Goal: Check status: Check status

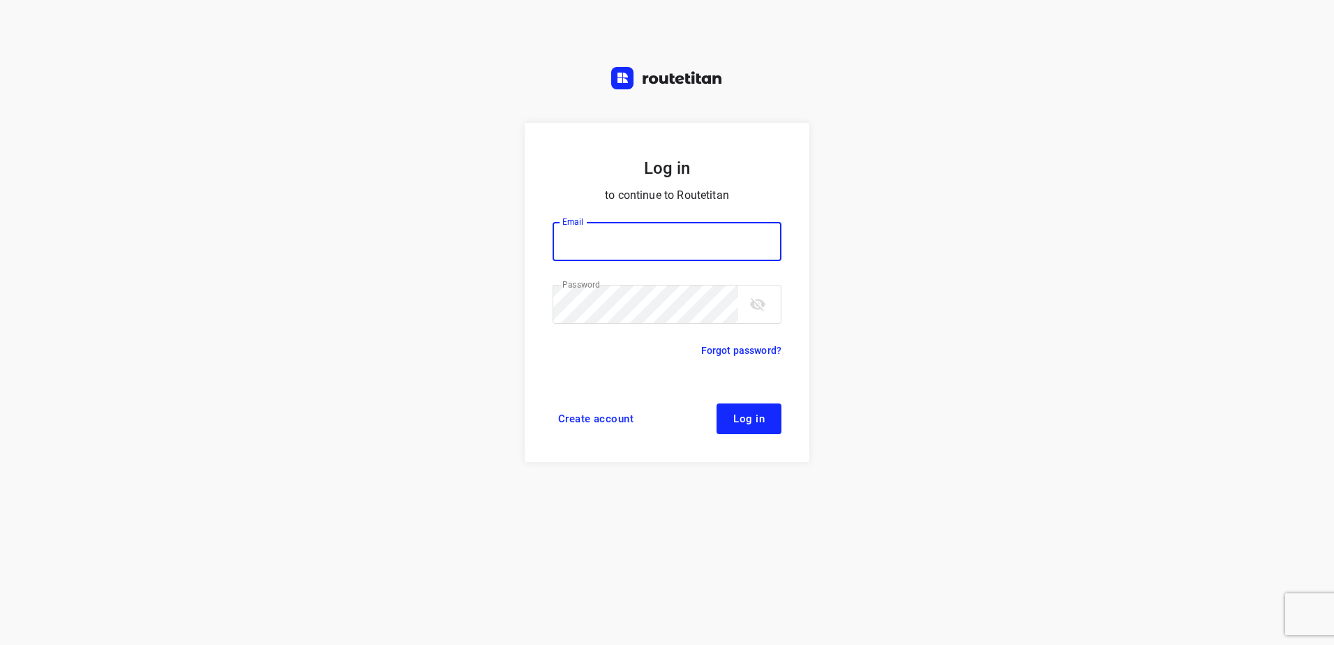
type input "[EMAIL_ADDRESS][DOMAIN_NAME]"
click at [756, 417] on span "Log in" at bounding box center [748, 418] width 31 height 11
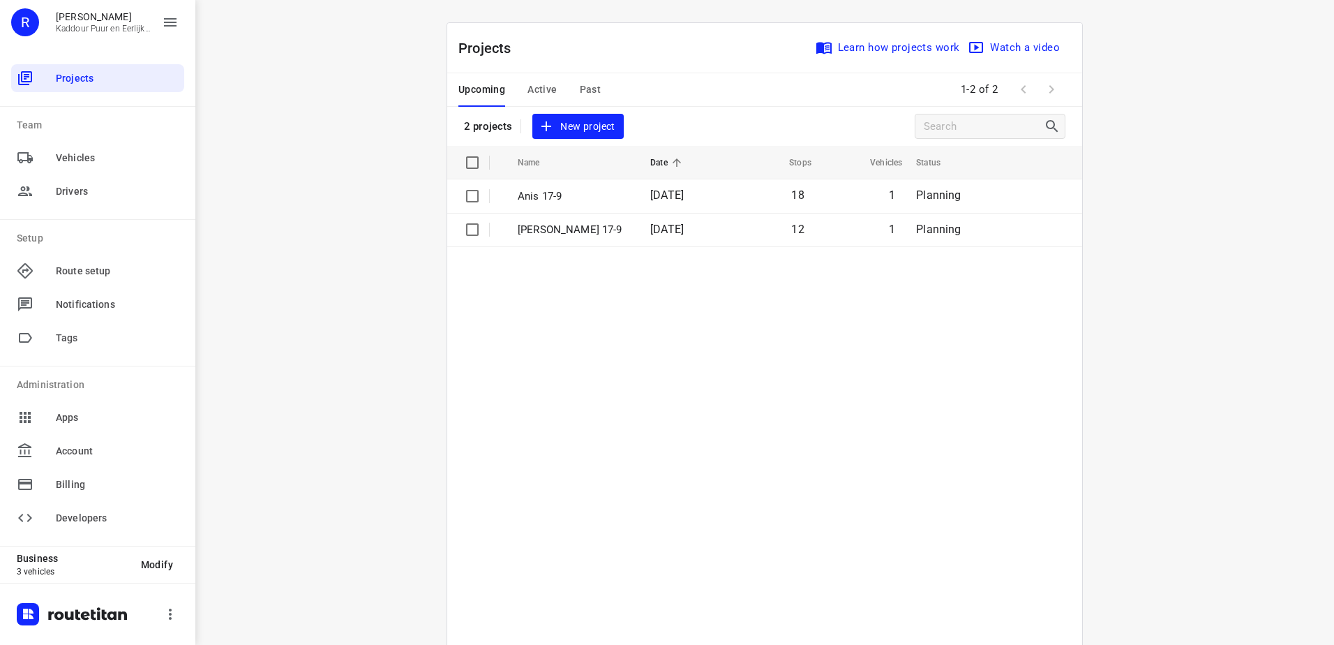
click at [615, 88] on div "Upcoming Active Past" at bounding box center [540, 89] width 165 height 33
click at [592, 84] on span "Past" at bounding box center [591, 89] width 22 height 17
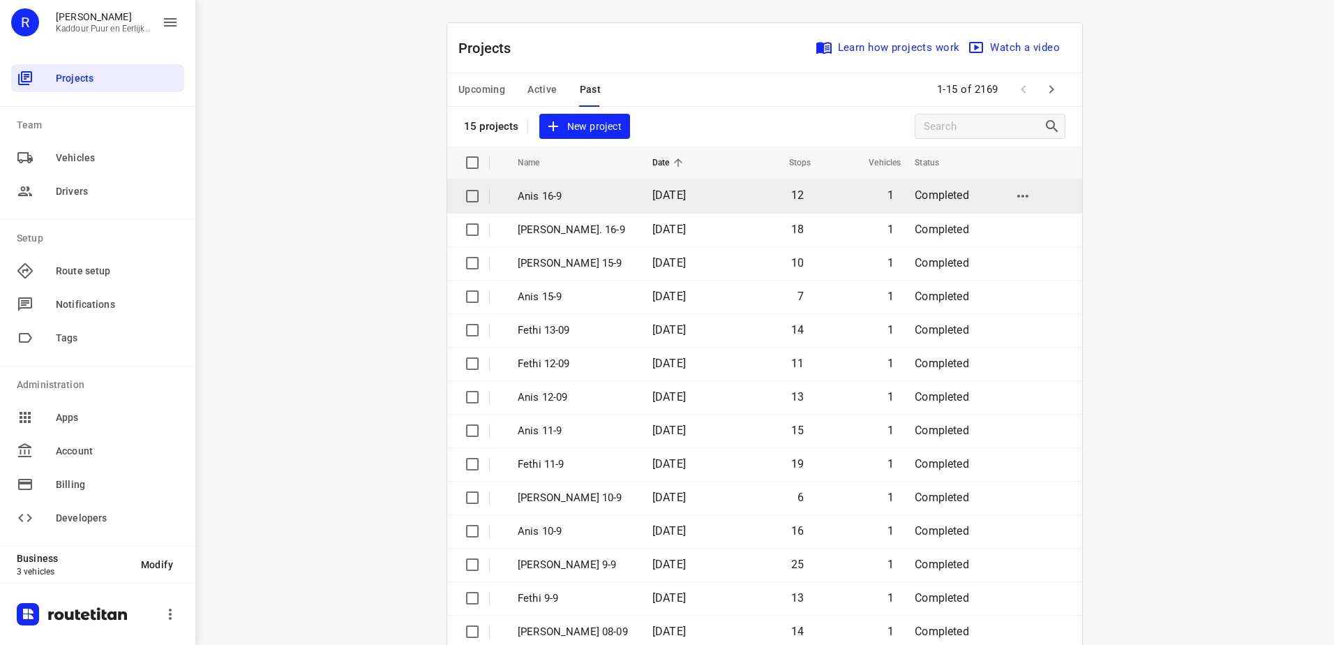
click at [605, 202] on p "Anis 16-9" at bounding box center [575, 196] width 114 height 16
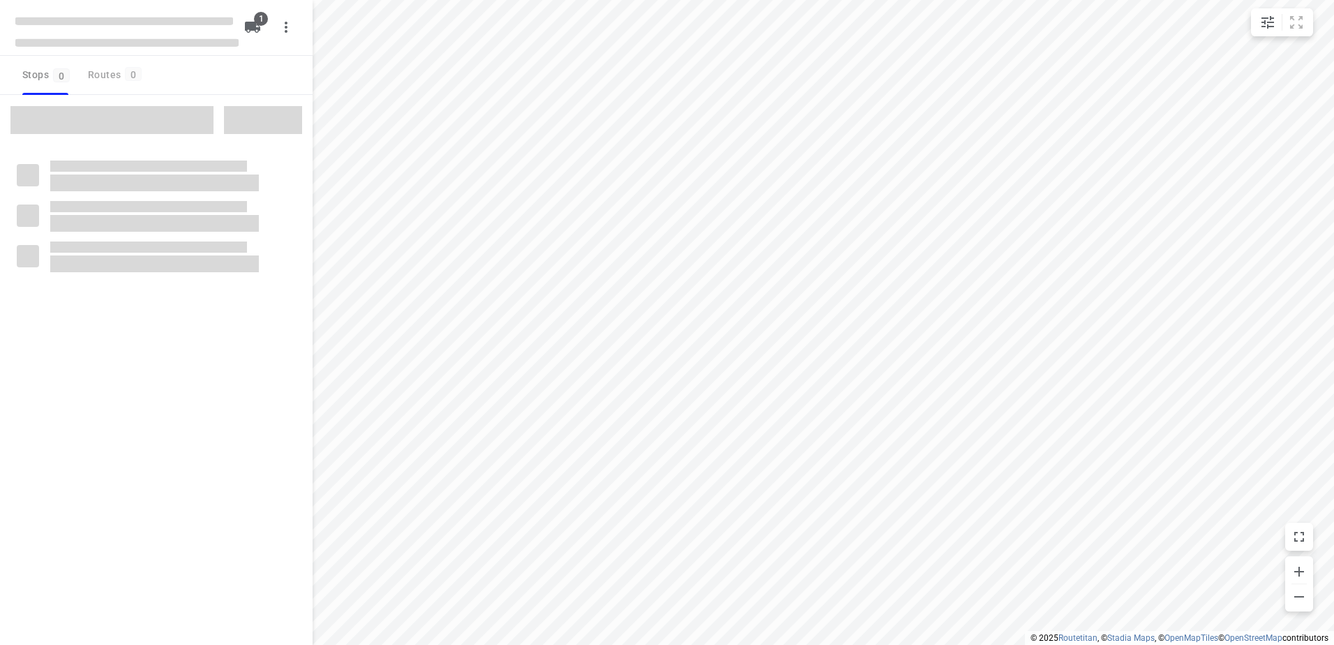
type input "distance"
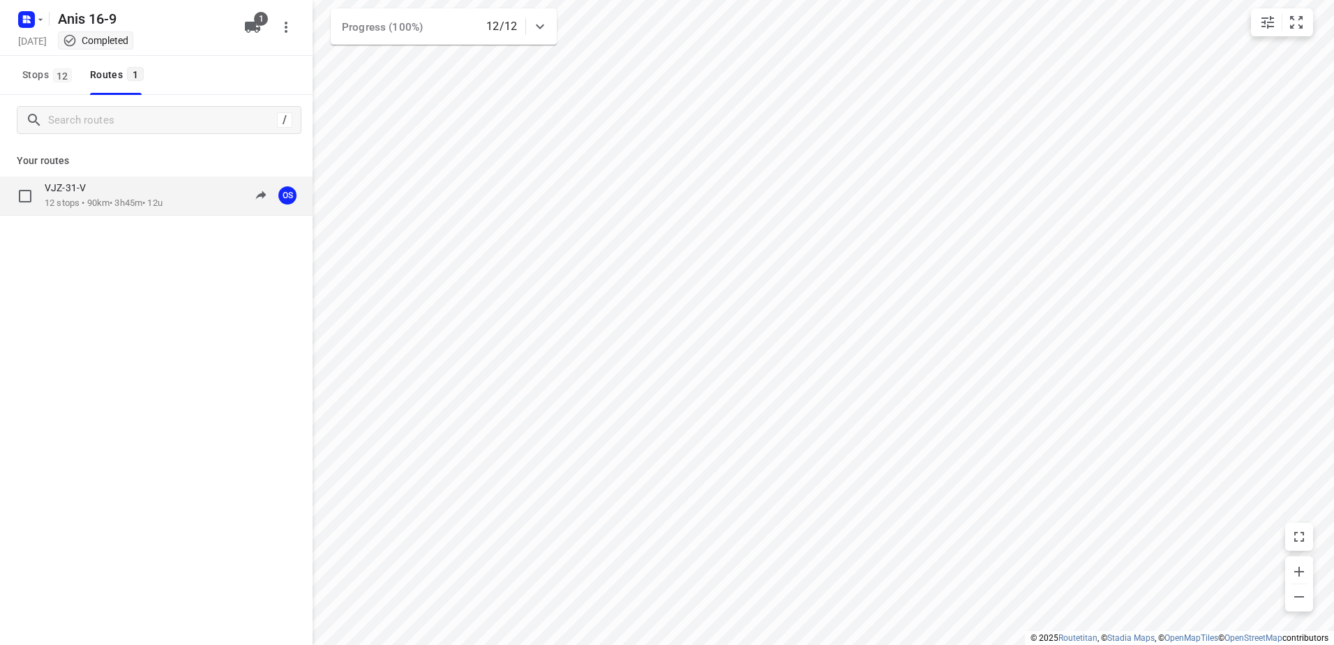
click at [163, 188] on div "VJZ-31-V" at bounding box center [104, 188] width 118 height 15
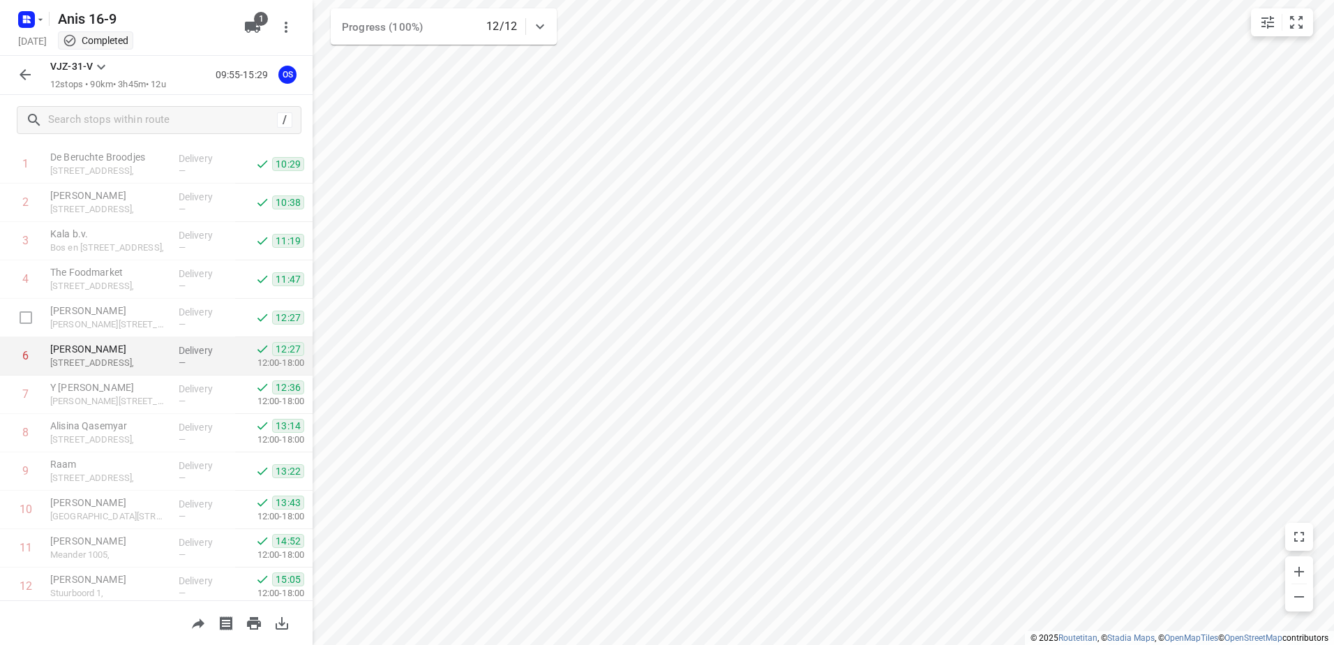
scroll to position [114, 0]
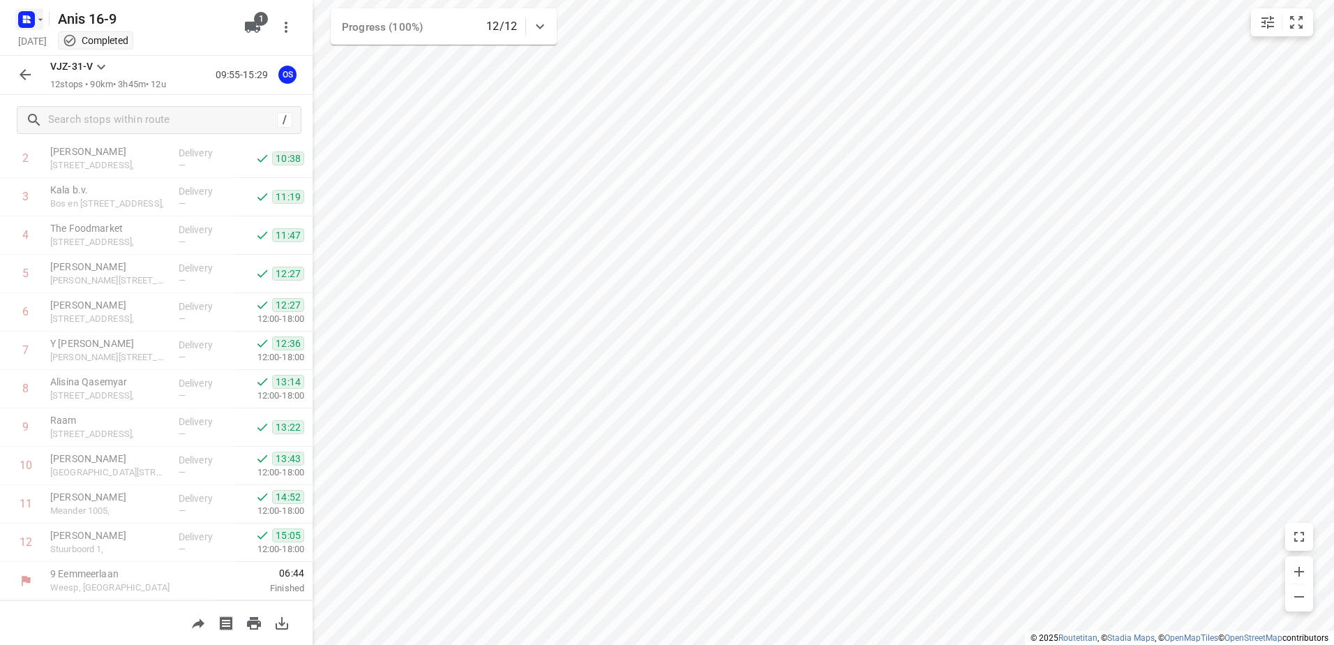
click at [27, 21] on icon "button" at bounding box center [24, 21] width 3 height 3
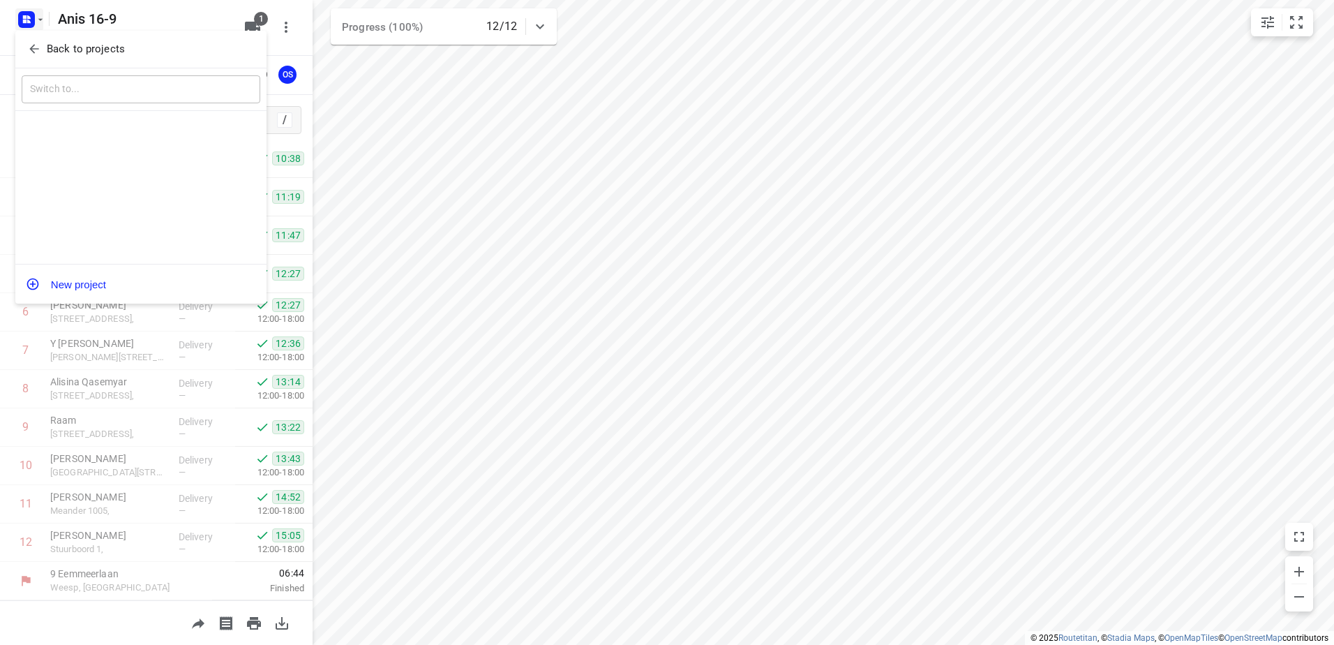
click at [25, 43] on button "Back to projects" at bounding box center [141, 49] width 239 height 23
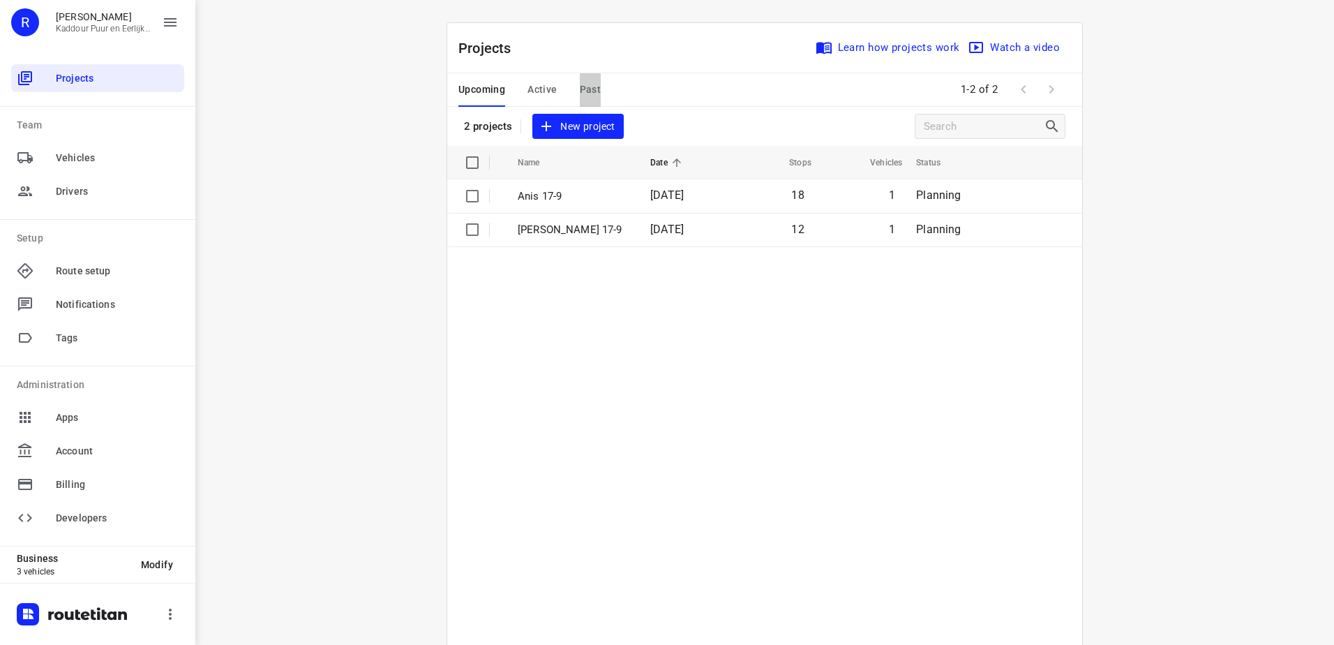
click at [585, 89] on span "Past" at bounding box center [591, 89] width 22 height 17
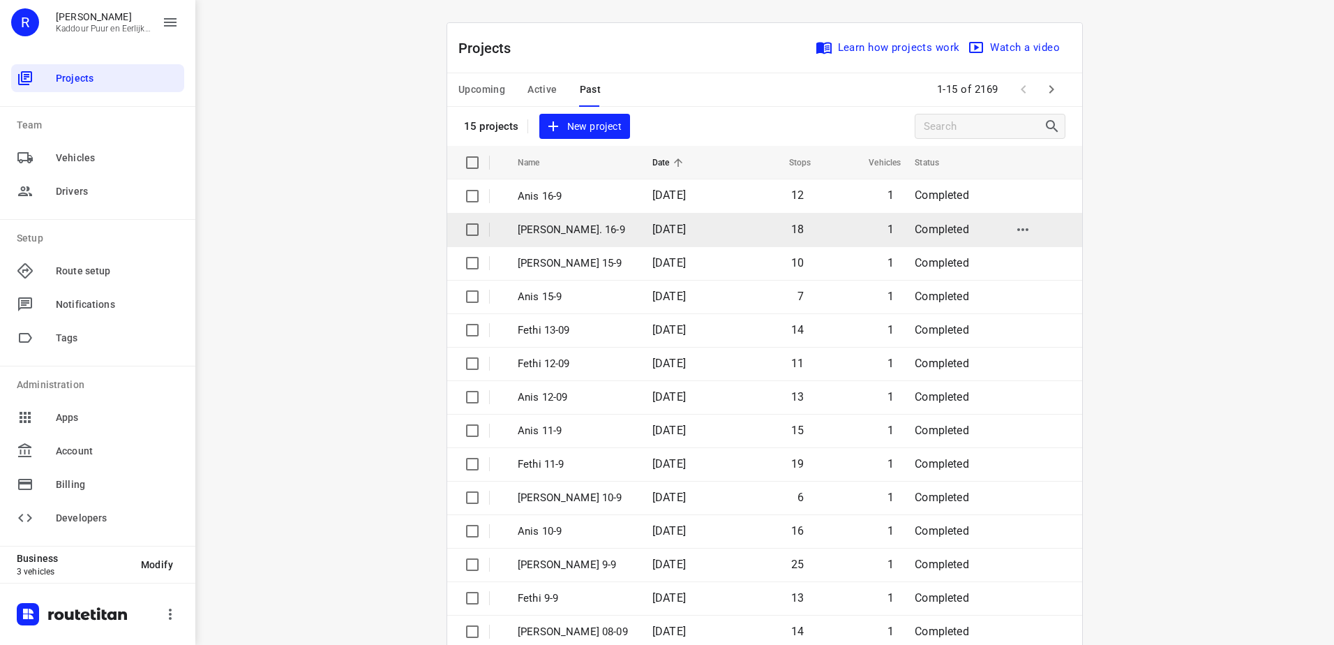
click at [652, 235] on span "[DATE]" at bounding box center [668, 229] width 33 height 13
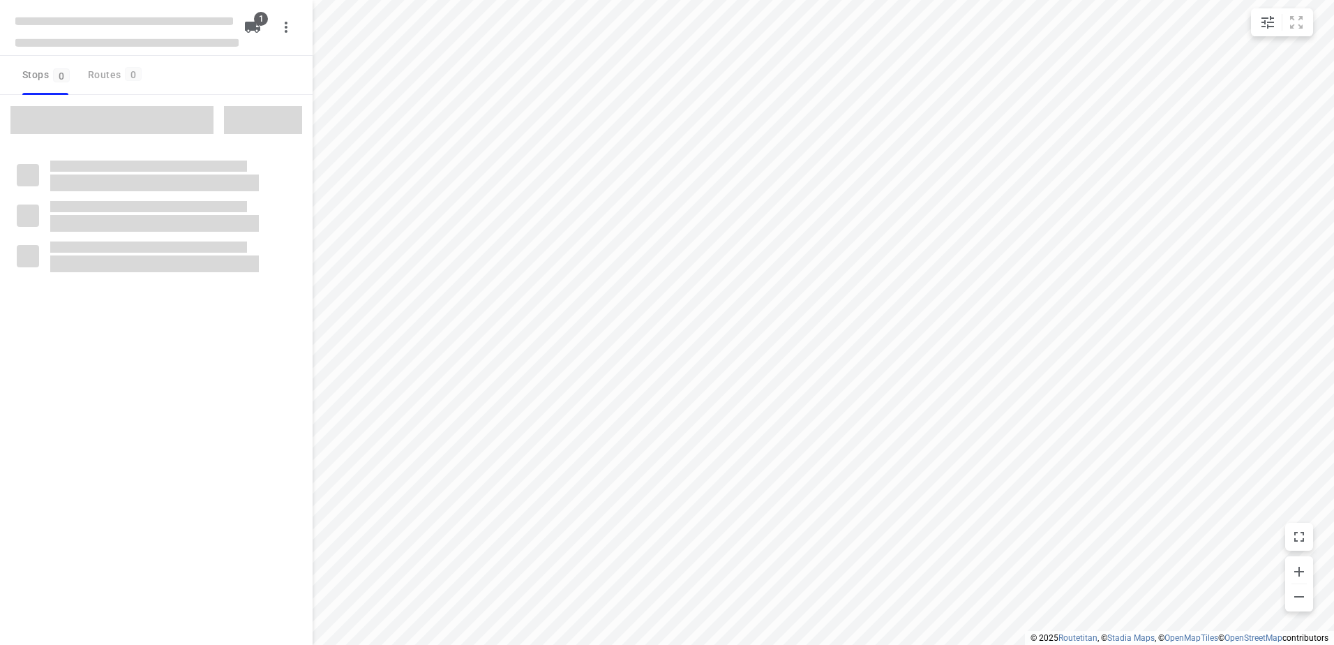
type input "distance"
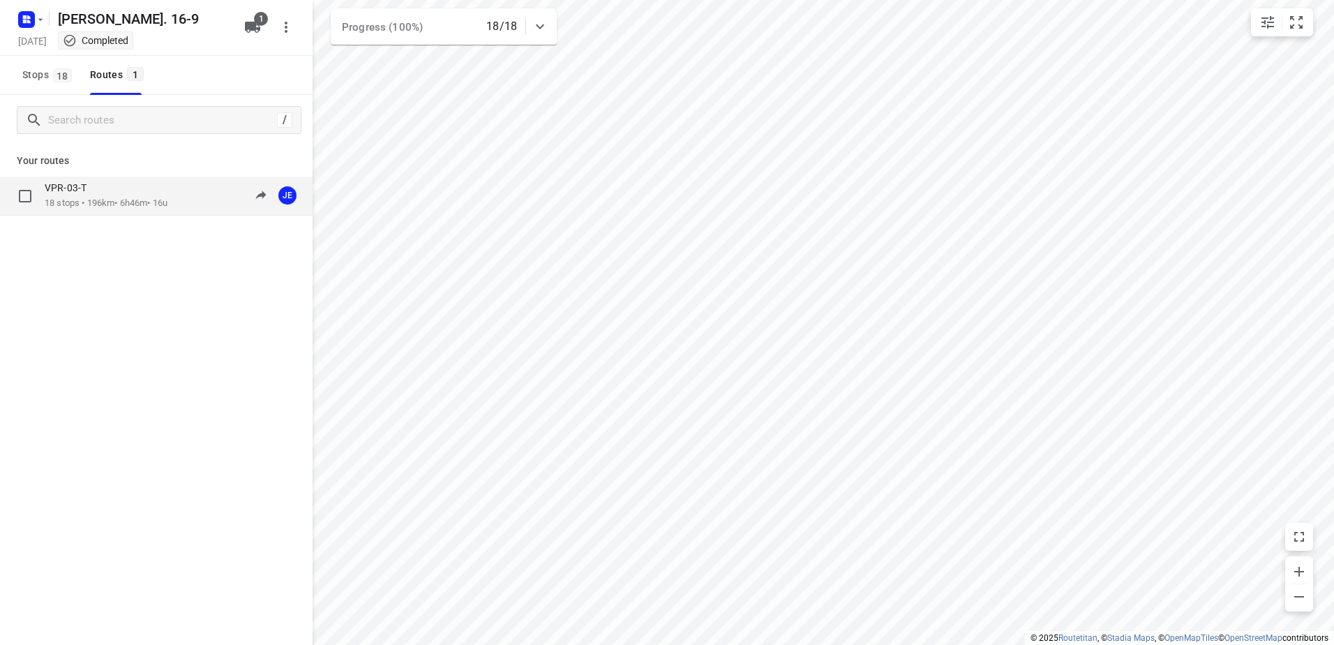
click at [157, 185] on div "VPR-03-T" at bounding box center [106, 188] width 123 height 15
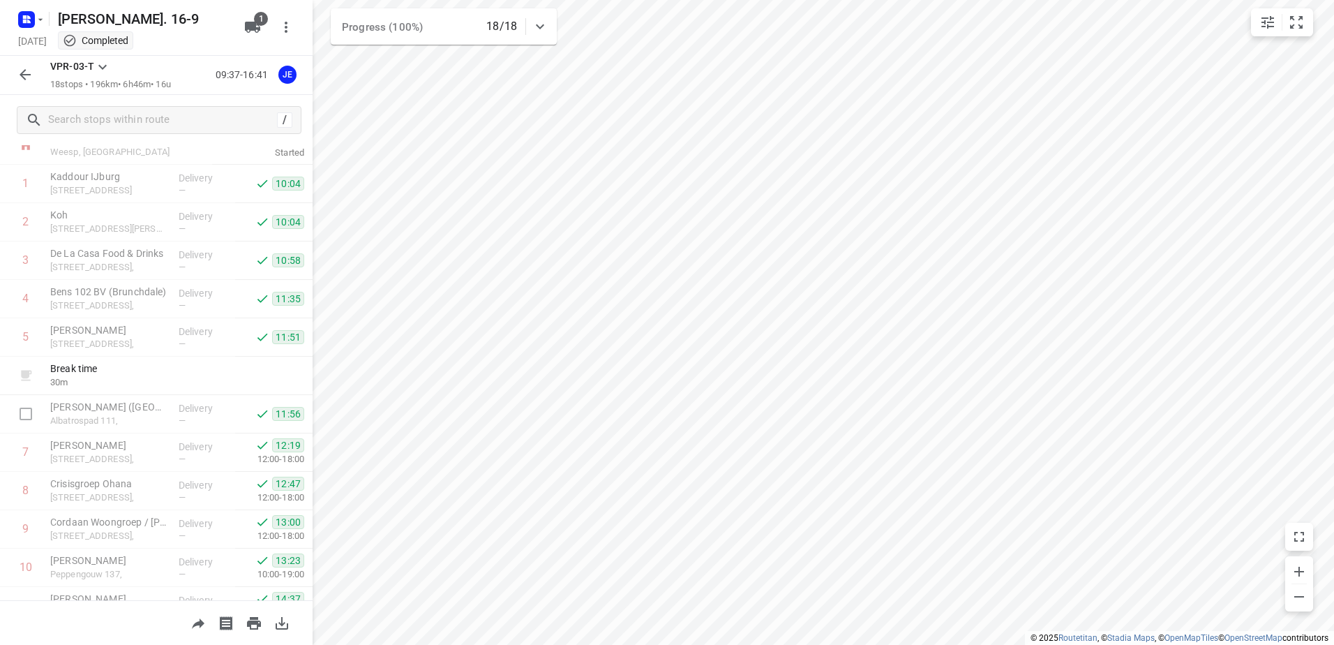
scroll to position [33, 0]
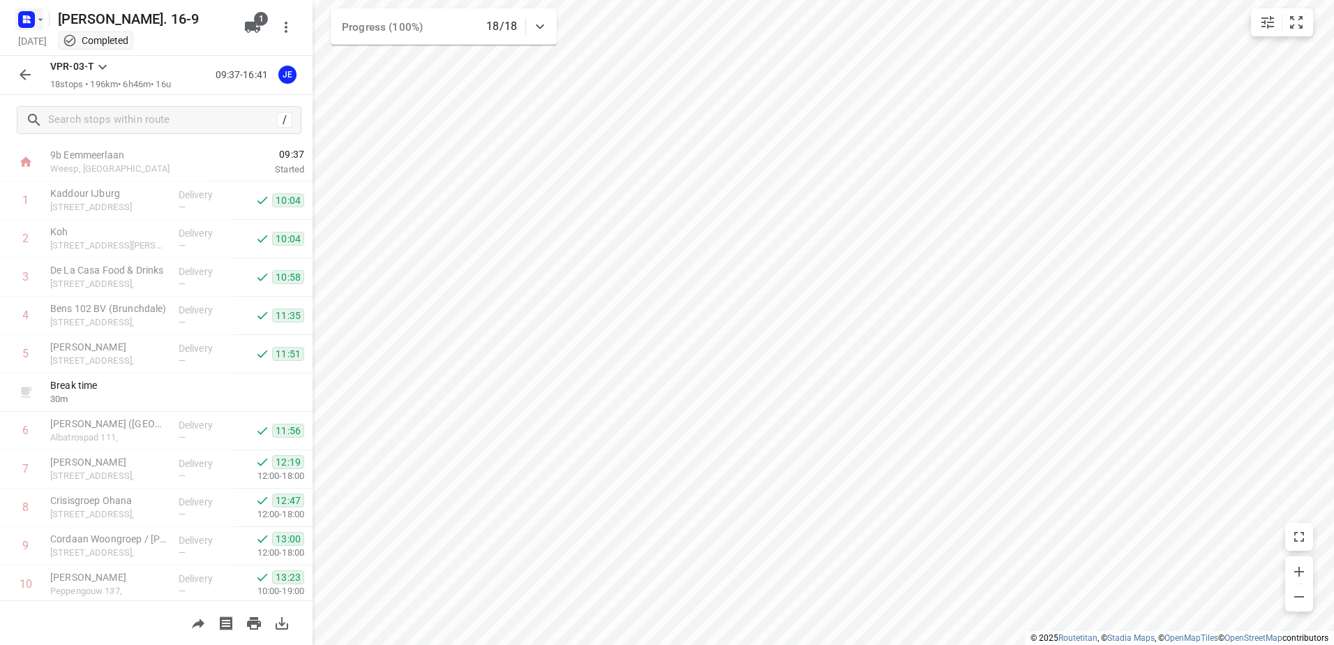
click at [24, 20] on icon "button" at bounding box center [24, 21] width 3 height 3
click at [31, 41] on span "Back to projects" at bounding box center [140, 49] width 227 height 16
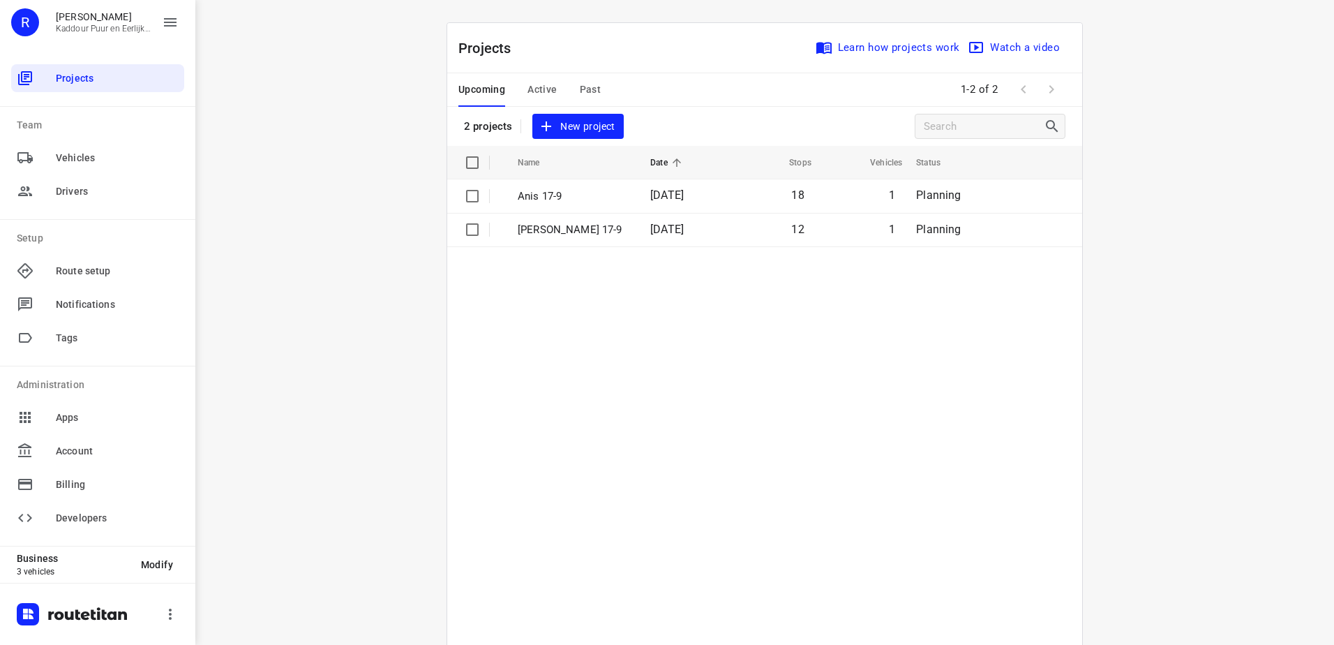
click at [570, 90] on div "Upcoming Active Past" at bounding box center [540, 89] width 165 height 33
click at [590, 94] on span "Past" at bounding box center [591, 89] width 22 height 17
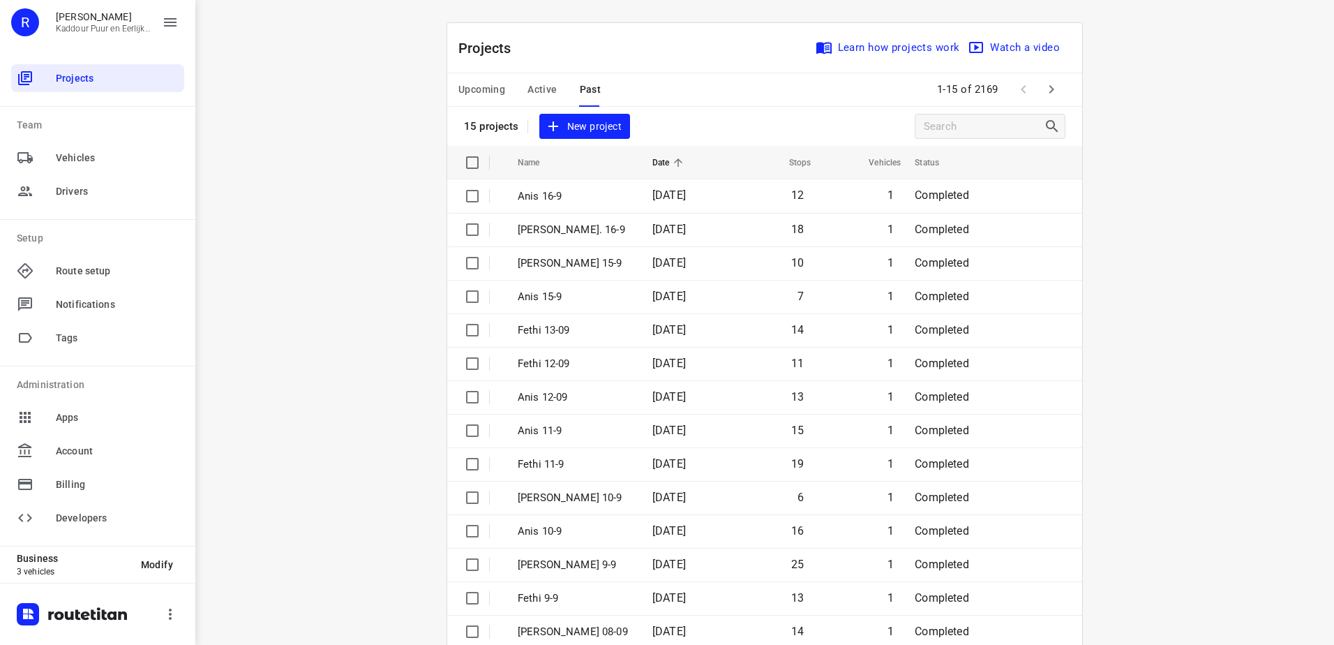
click at [537, 87] on span "Active" at bounding box center [542, 89] width 29 height 17
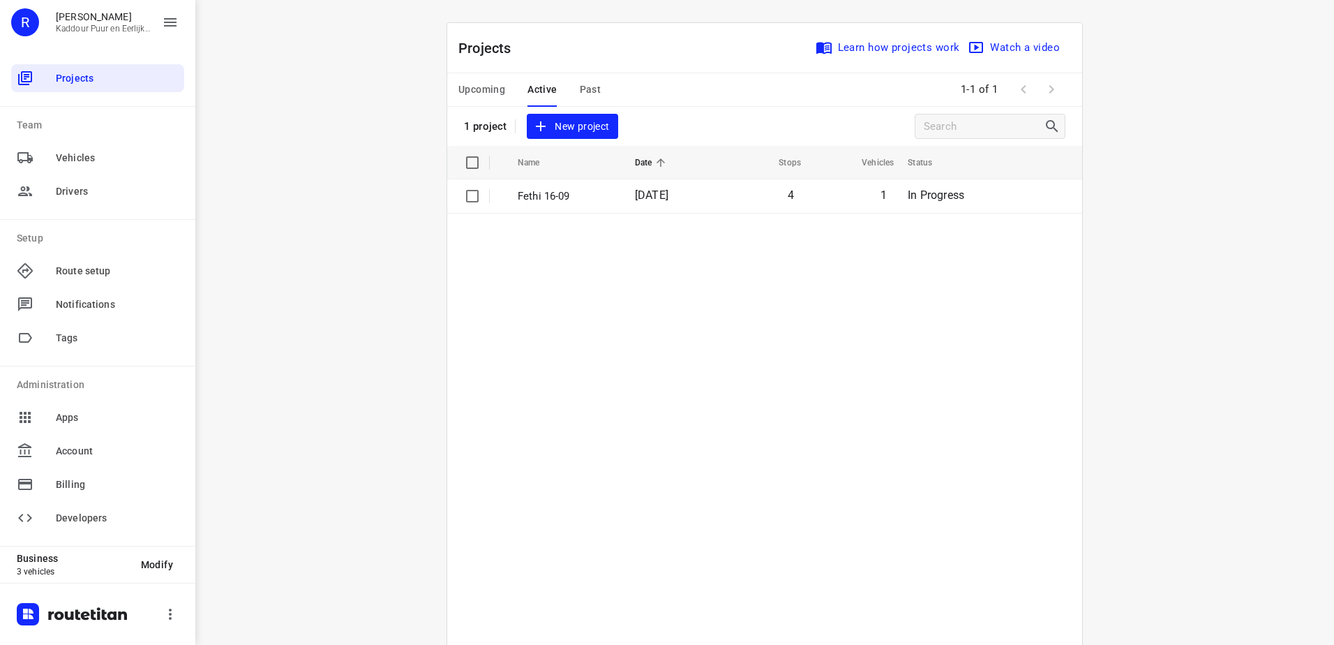
click at [482, 85] on span "Upcoming" at bounding box center [481, 89] width 47 height 17
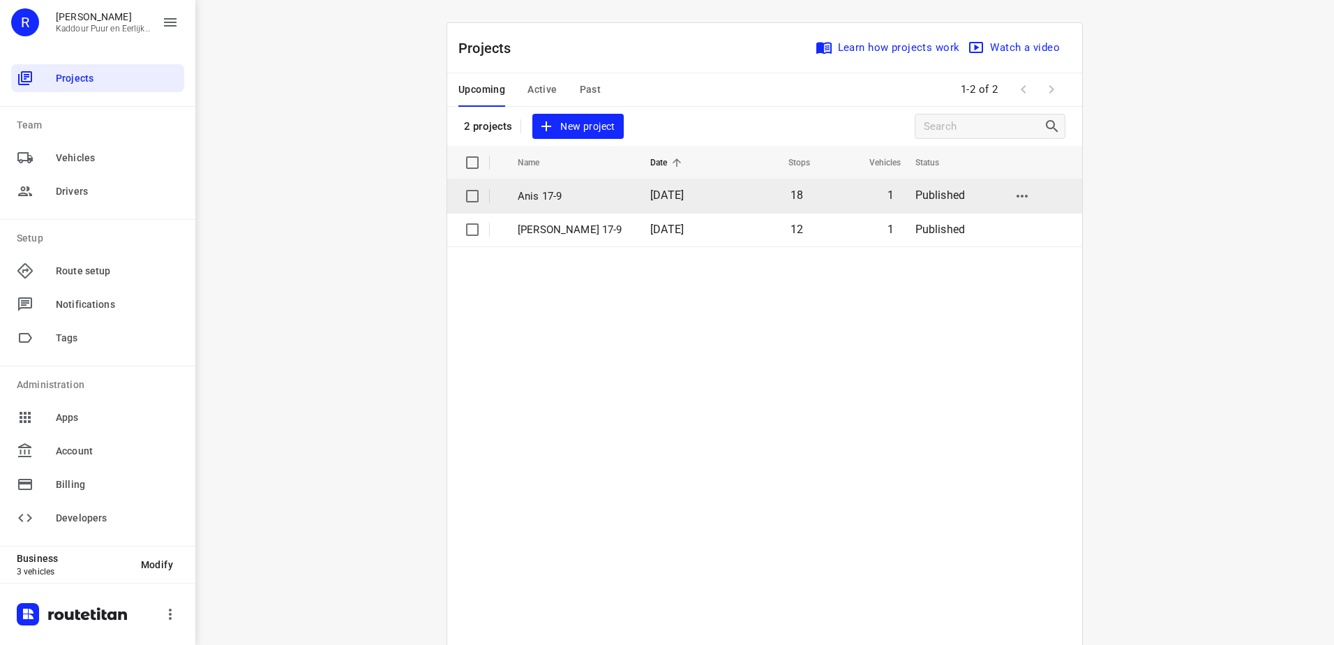
click at [590, 207] on td "Anis 17-9" at bounding box center [571, 195] width 135 height 33
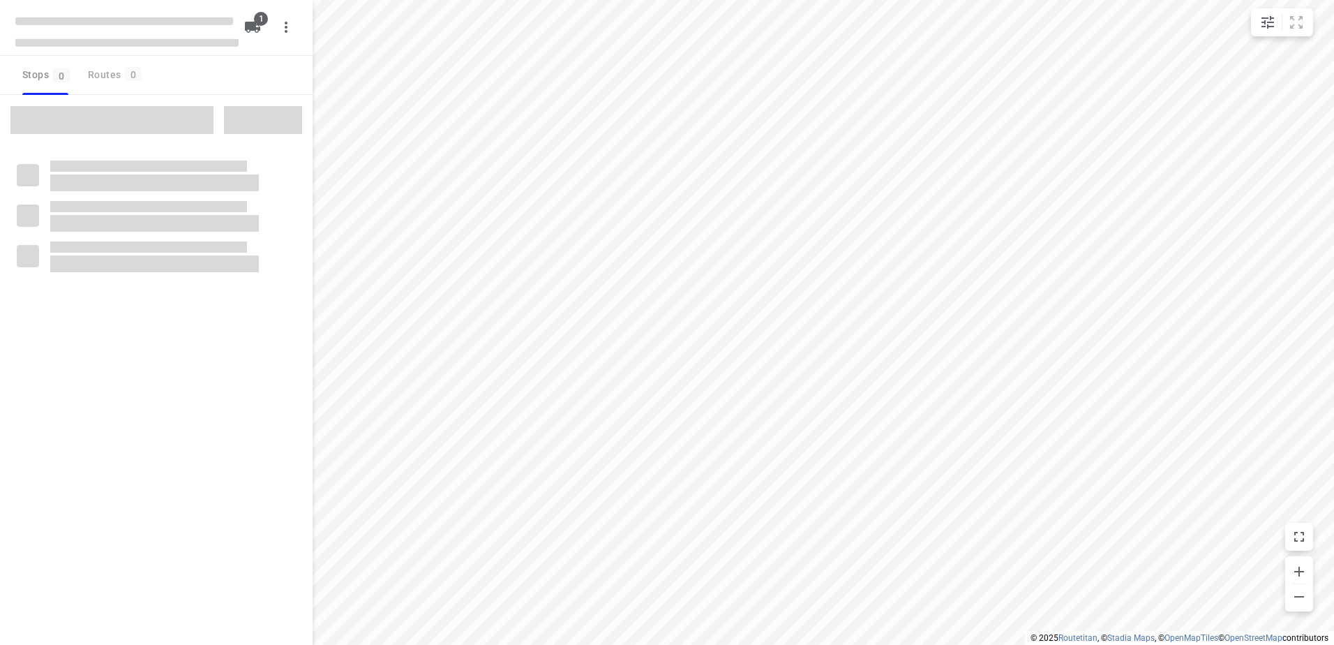
type input "distance"
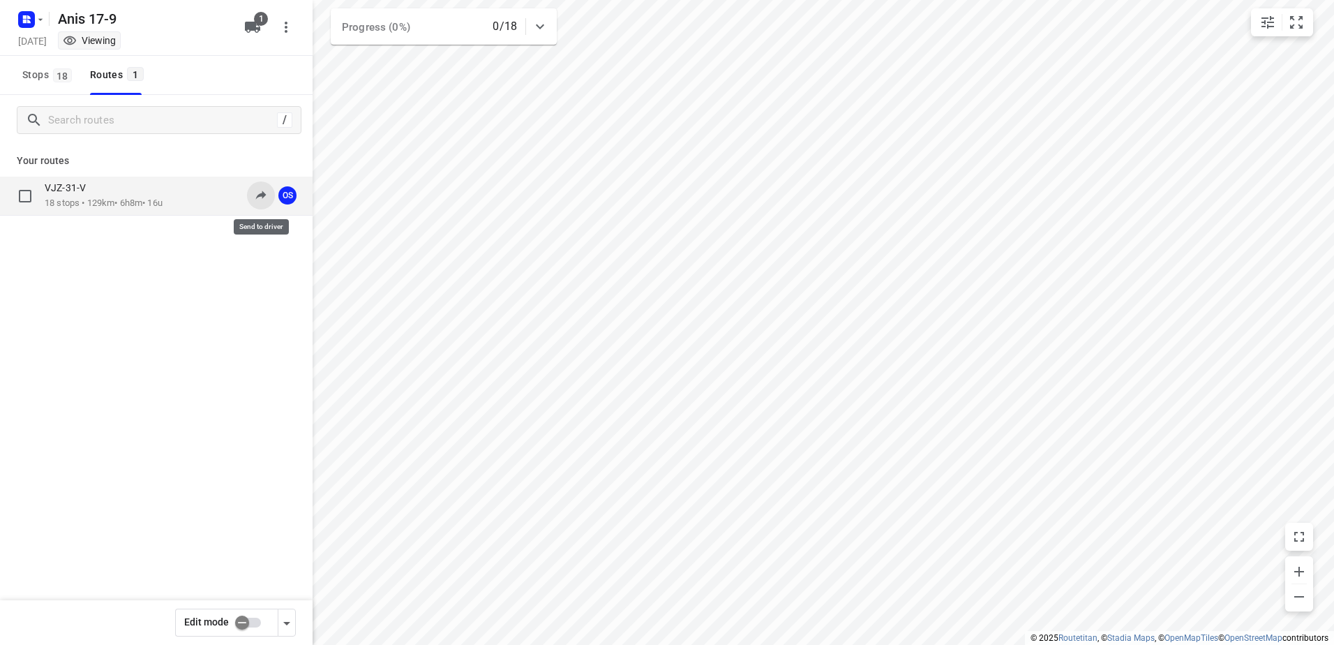
click at [269, 194] on button at bounding box center [261, 195] width 28 height 28
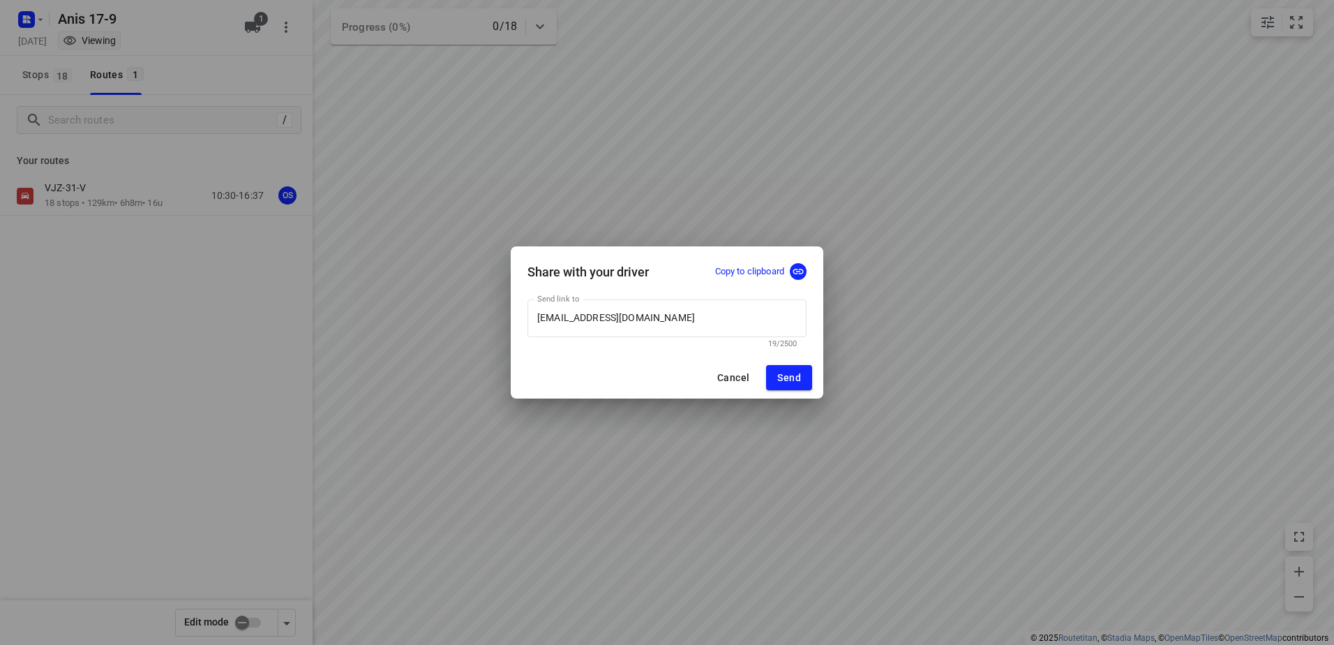
click at [737, 378] on span "Cancel" at bounding box center [733, 377] width 32 height 11
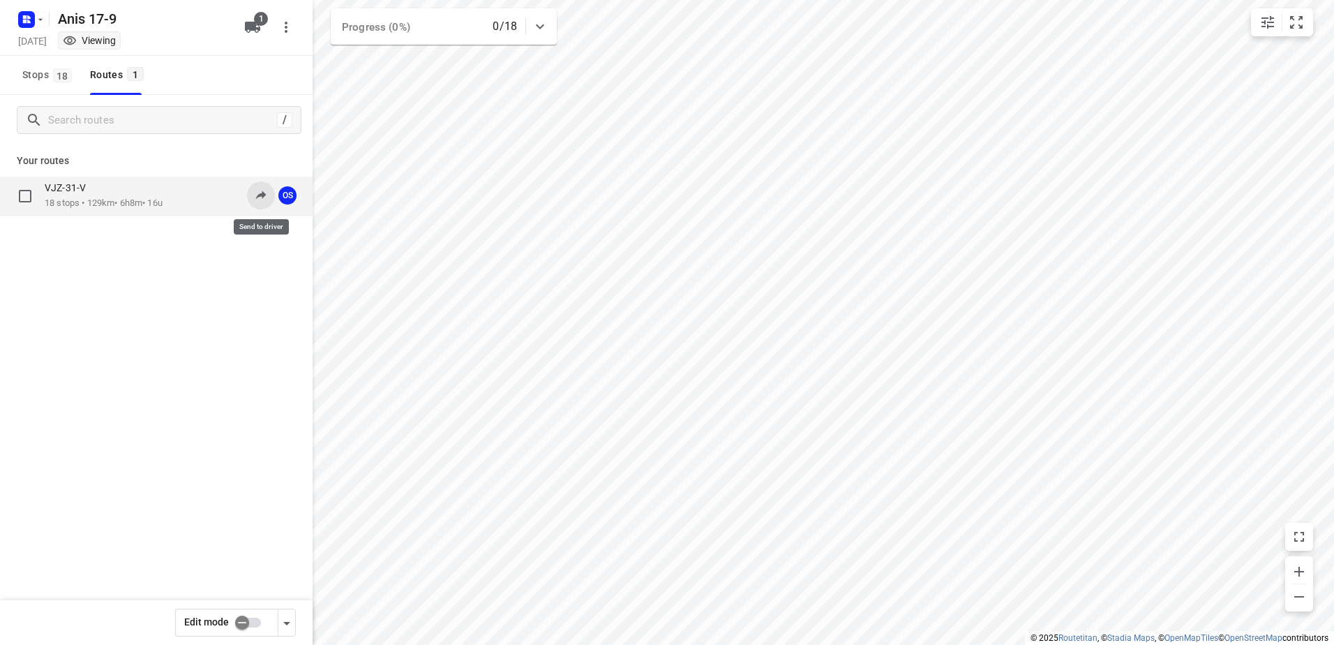
click at [260, 193] on icon at bounding box center [261, 195] width 14 height 14
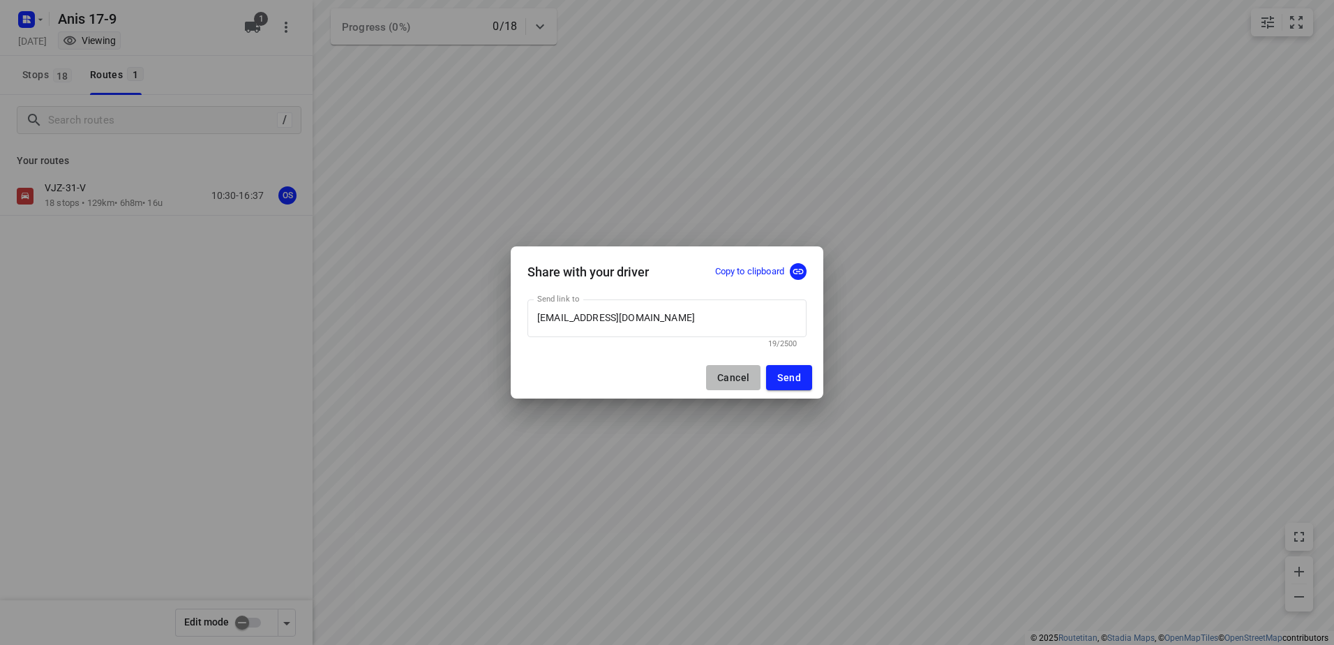
click at [742, 375] on span "Cancel" at bounding box center [733, 377] width 32 height 11
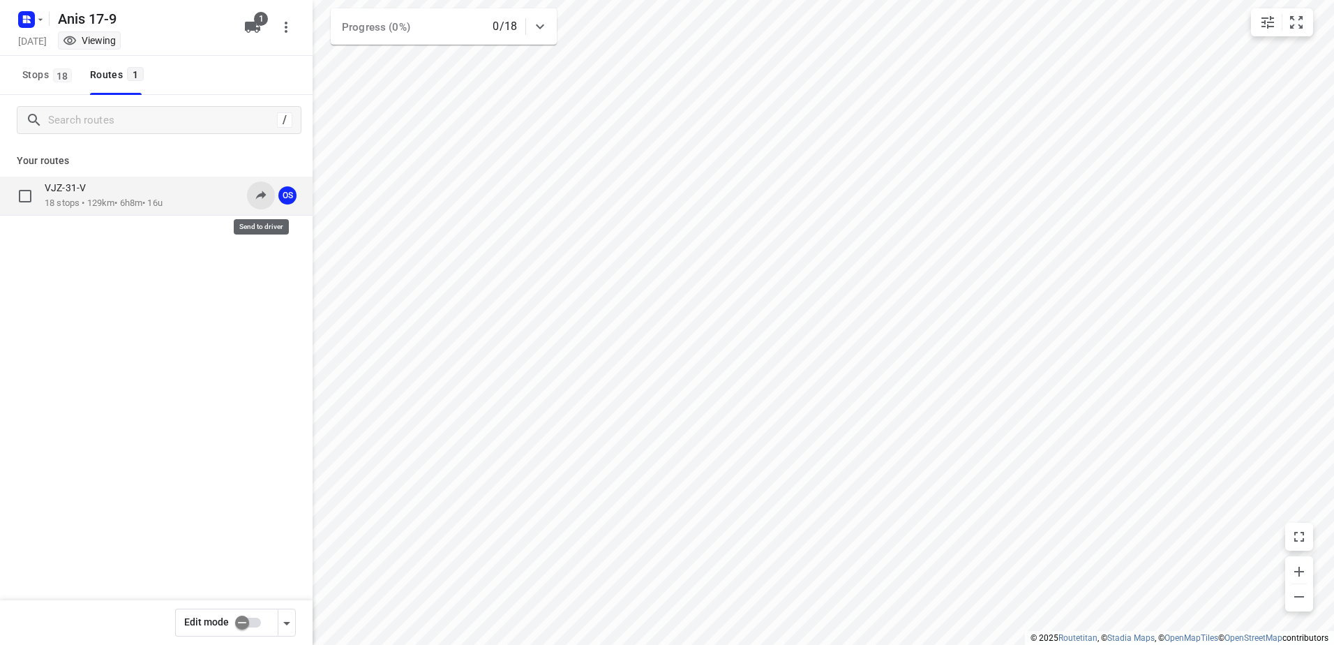
click at [257, 194] on icon at bounding box center [261, 195] width 14 height 14
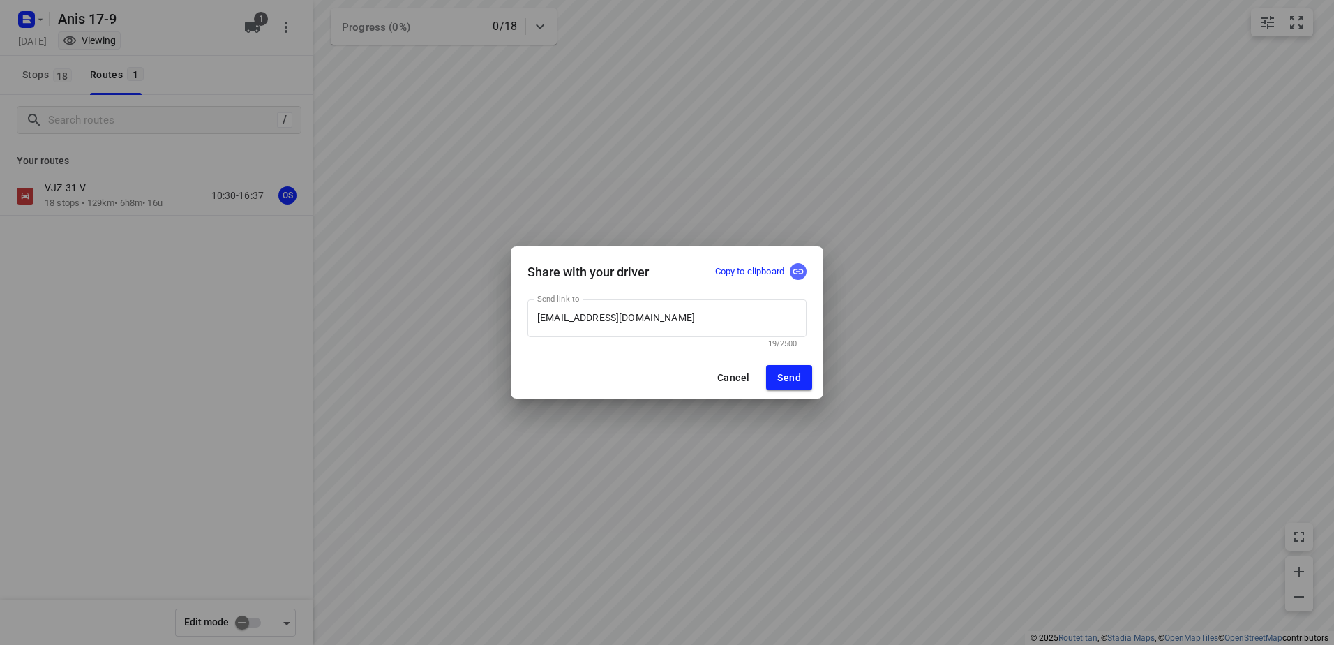
click at [800, 274] on icon "button" at bounding box center [798, 271] width 13 height 13
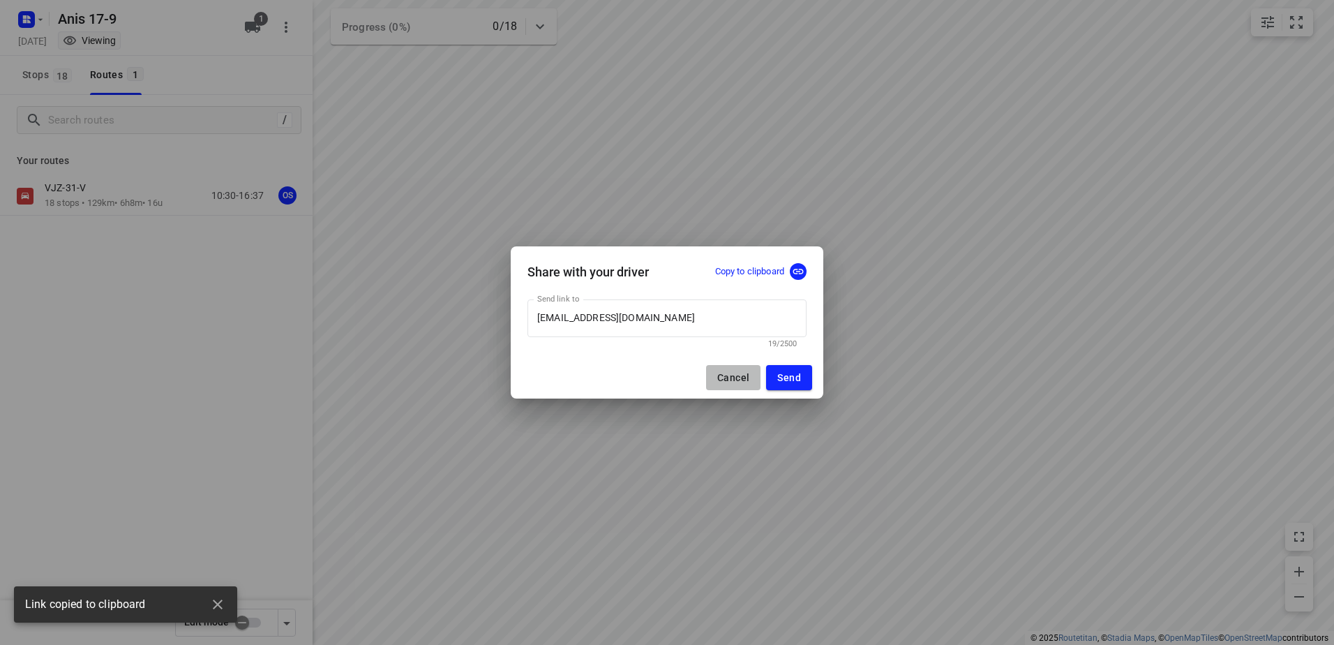
click at [752, 378] on button "Cancel" at bounding box center [733, 377] width 54 height 25
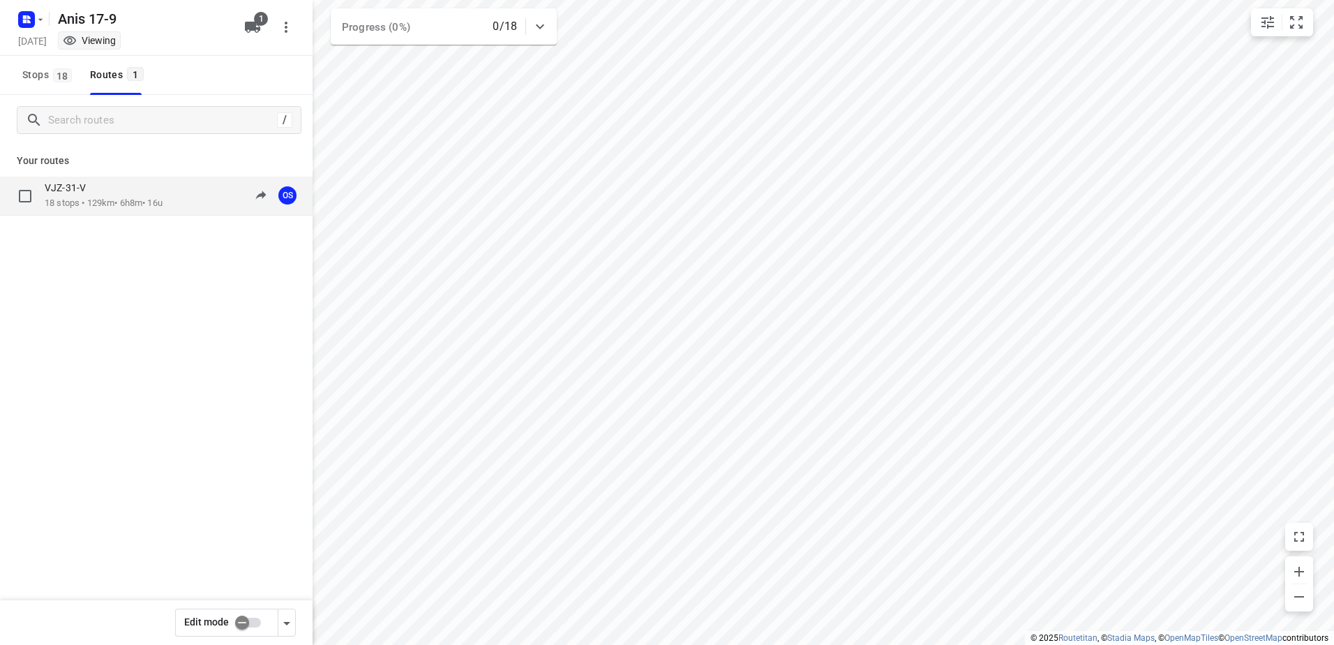
click at [149, 197] on p "18 stops • 129km • 6h8m • 16u" at bounding box center [104, 203] width 118 height 13
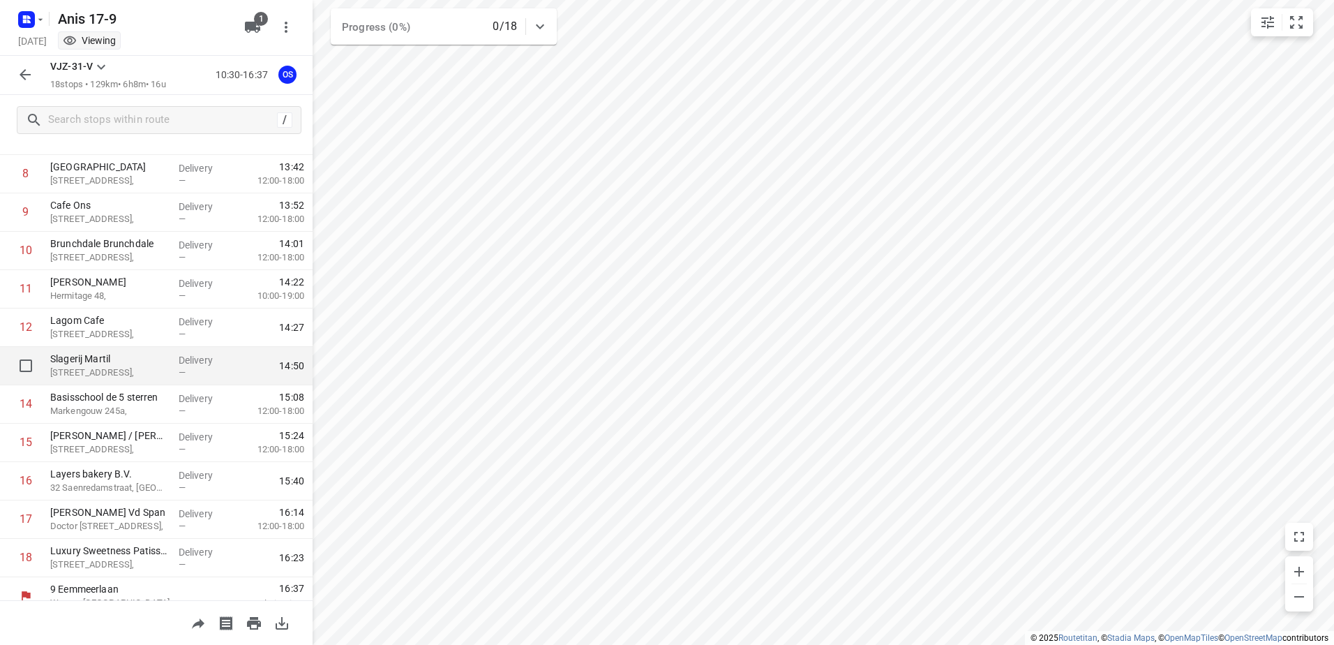
scroll to position [382, 0]
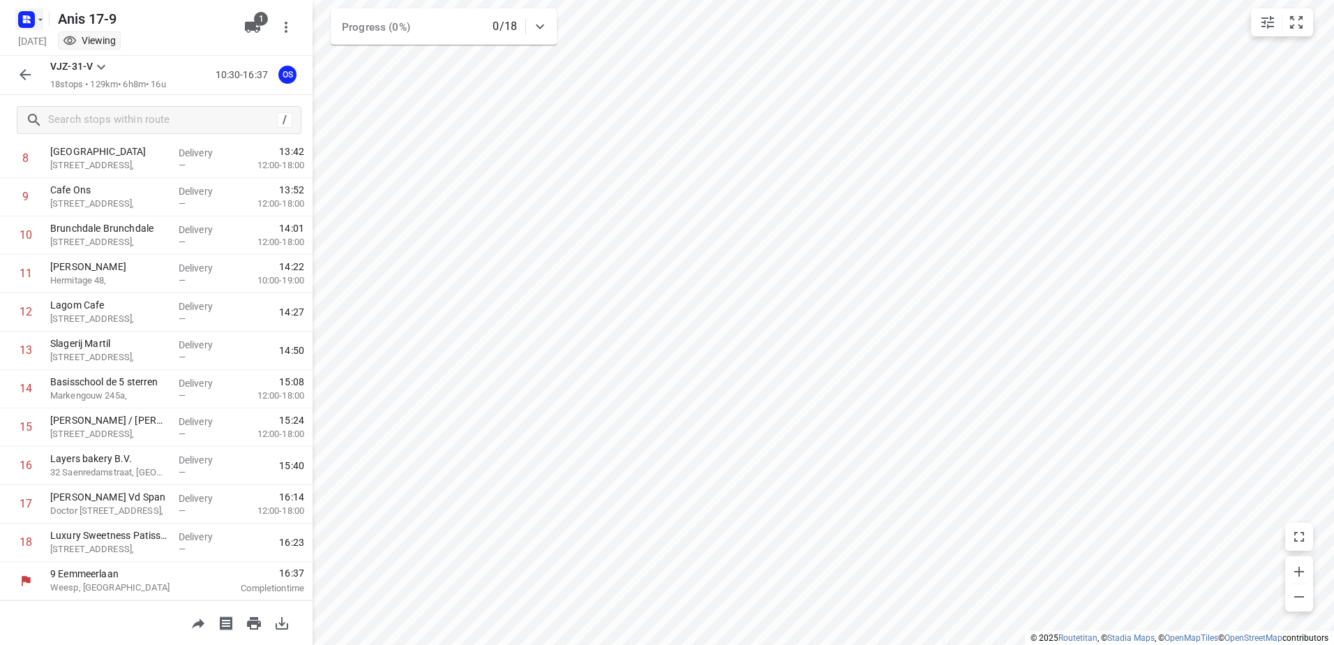
click at [23, 10] on icon "button" at bounding box center [26, 19] width 22 height 22
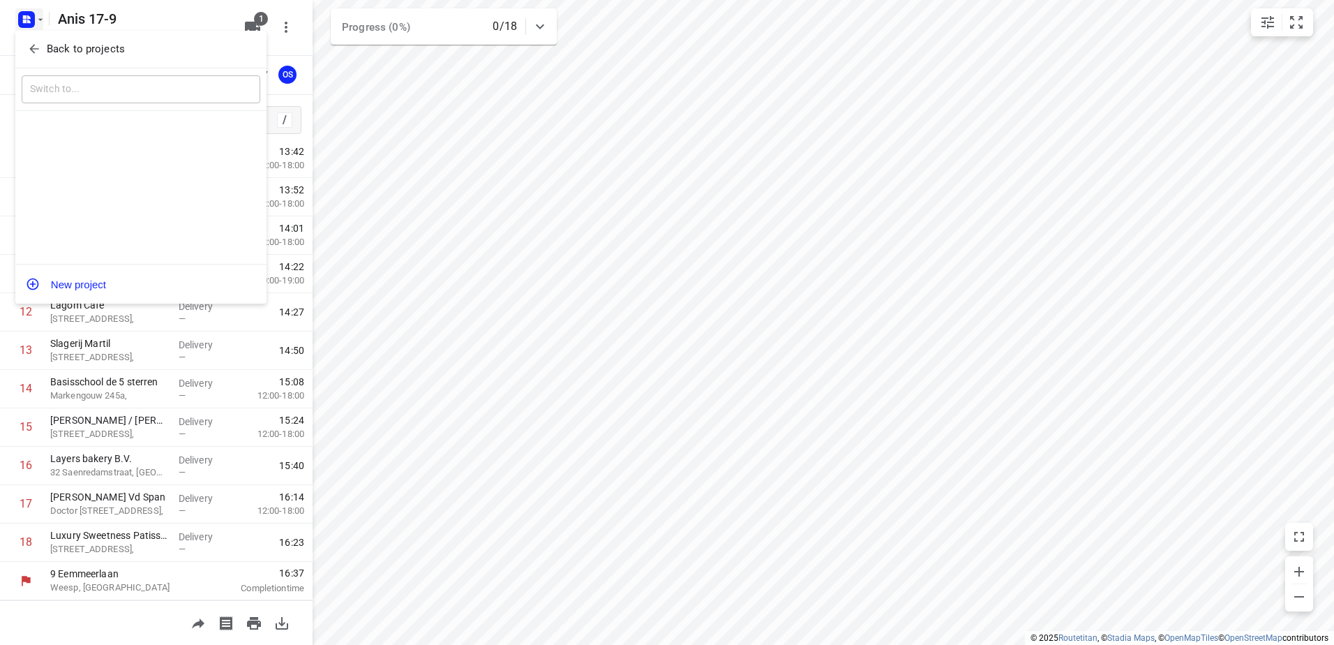
click at [44, 52] on span "Back to projects" at bounding box center [140, 49] width 227 height 16
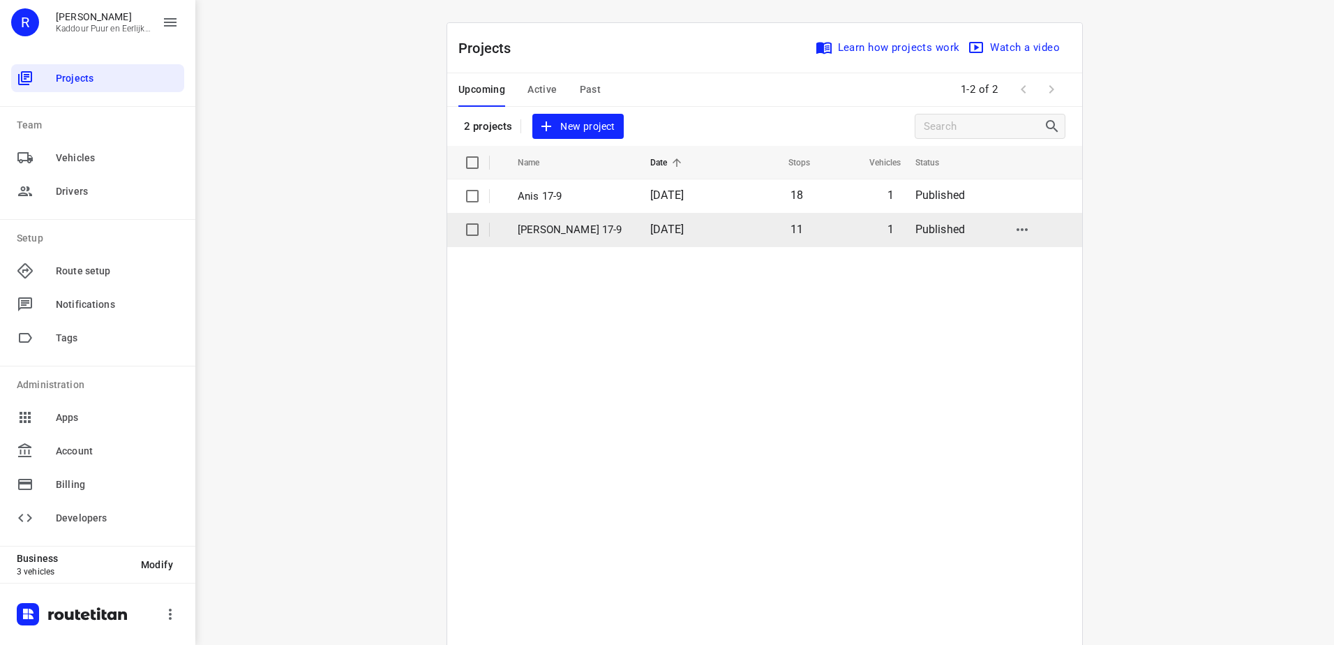
click at [592, 222] on p "[PERSON_NAME] 17-9" at bounding box center [574, 230] width 112 height 16
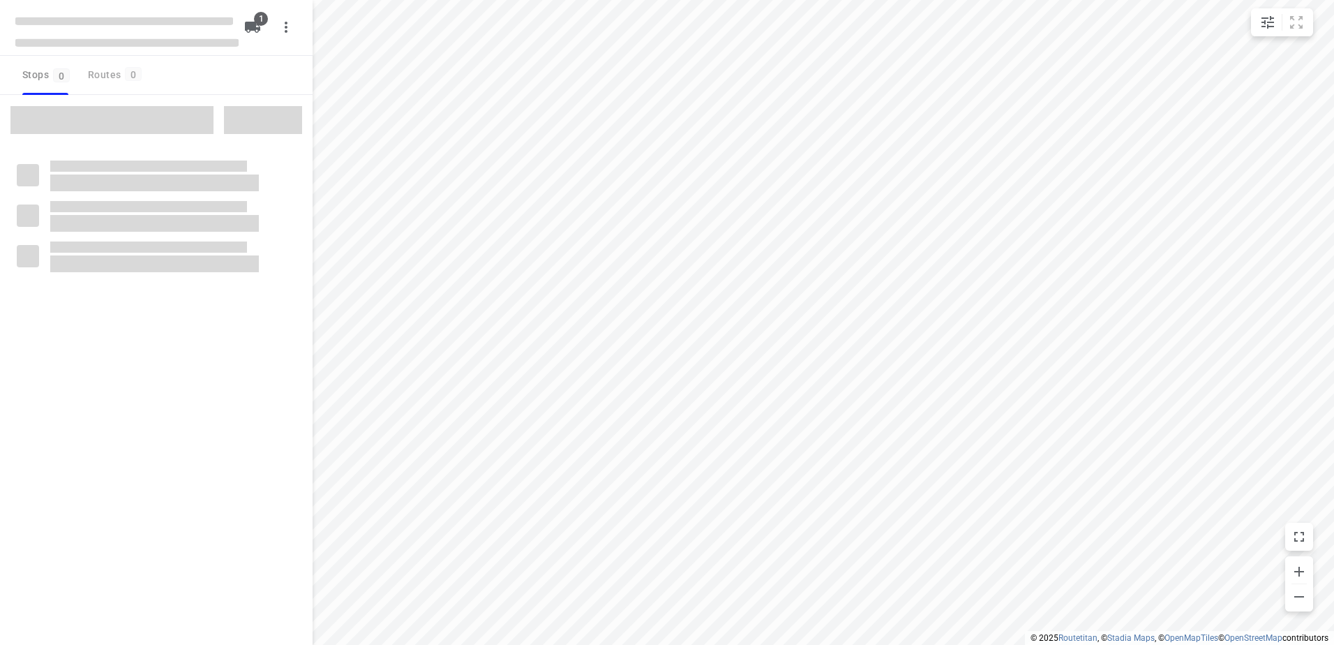
type input "distance"
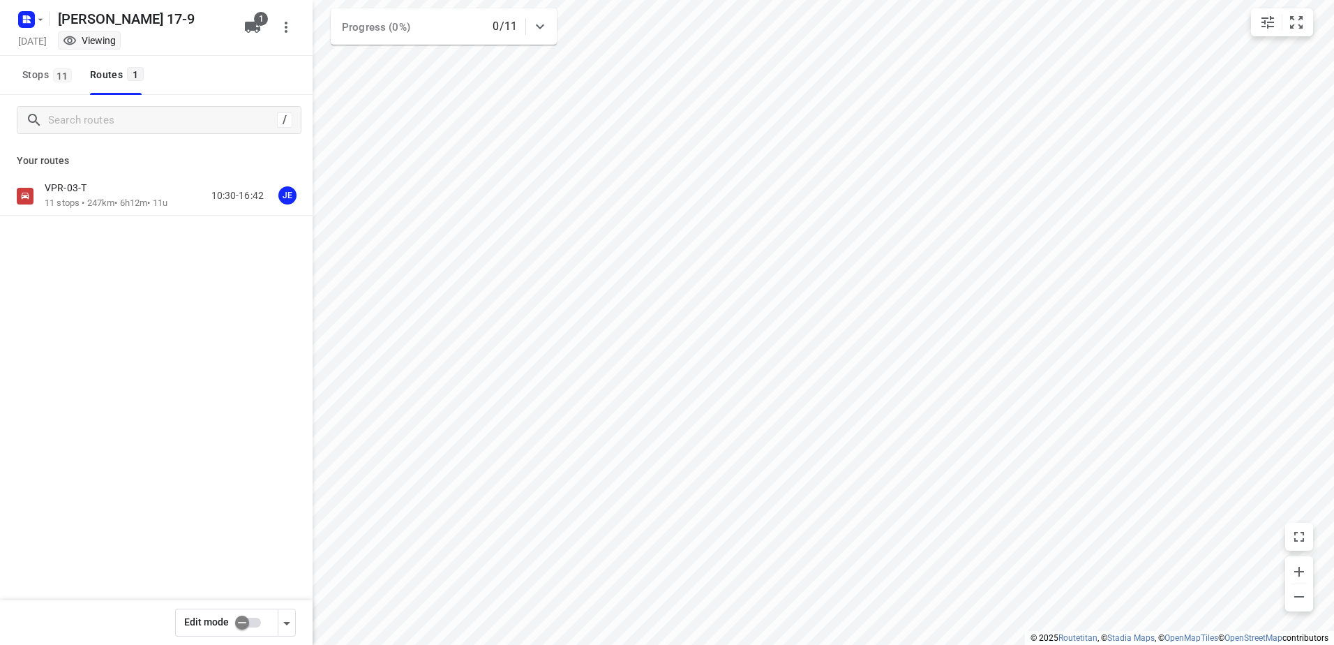
click at [162, 194] on div "VPR-03-T" at bounding box center [106, 188] width 123 height 15
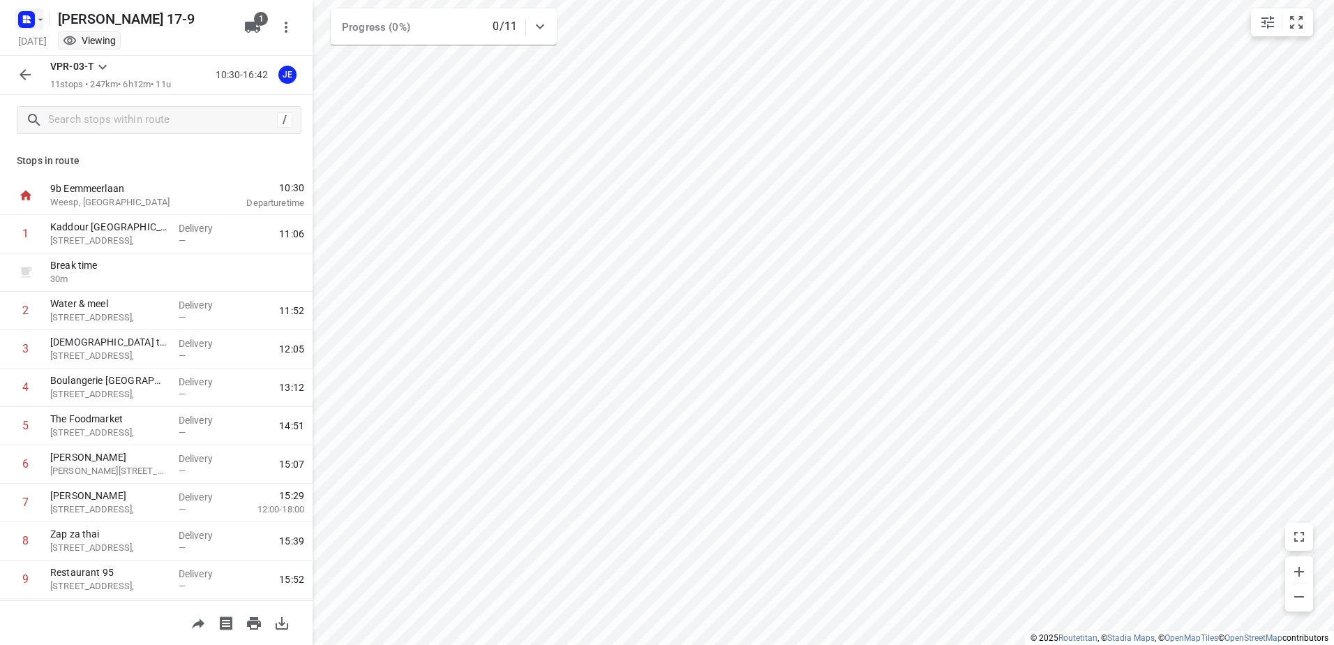
click at [20, 15] on rect "button" at bounding box center [26, 19] width 17 height 17
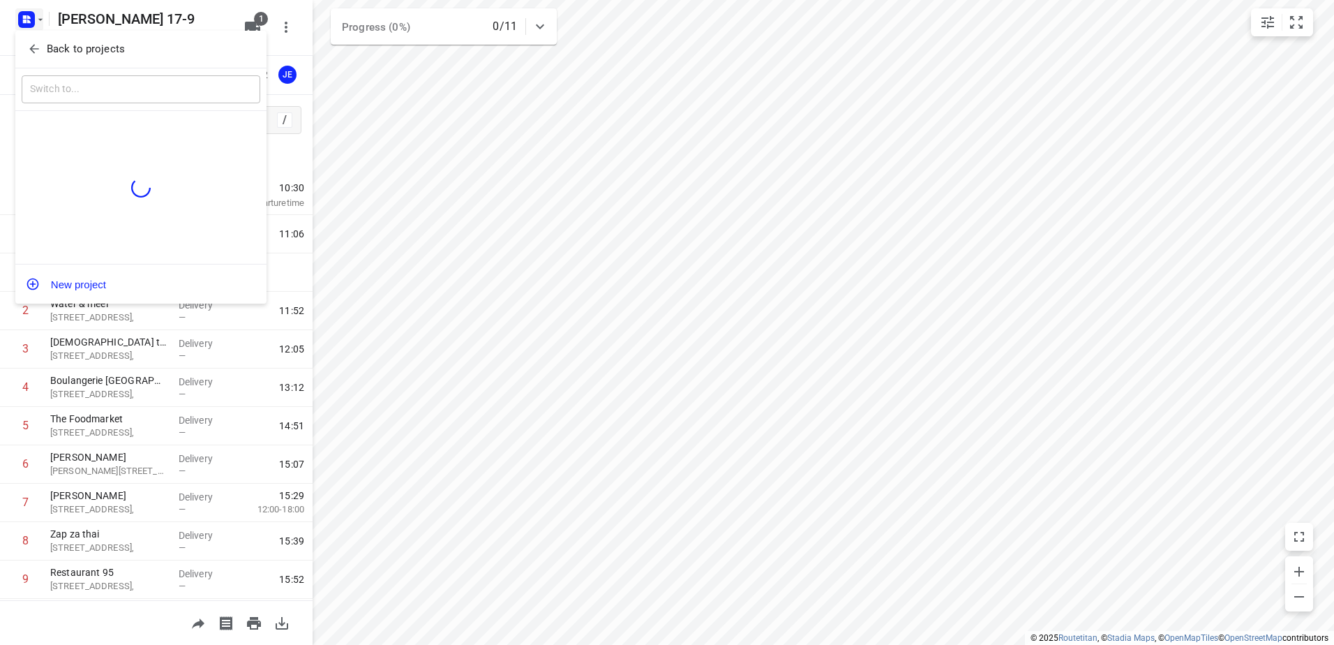
click at [37, 41] on span "Back to projects" at bounding box center [140, 49] width 227 height 16
